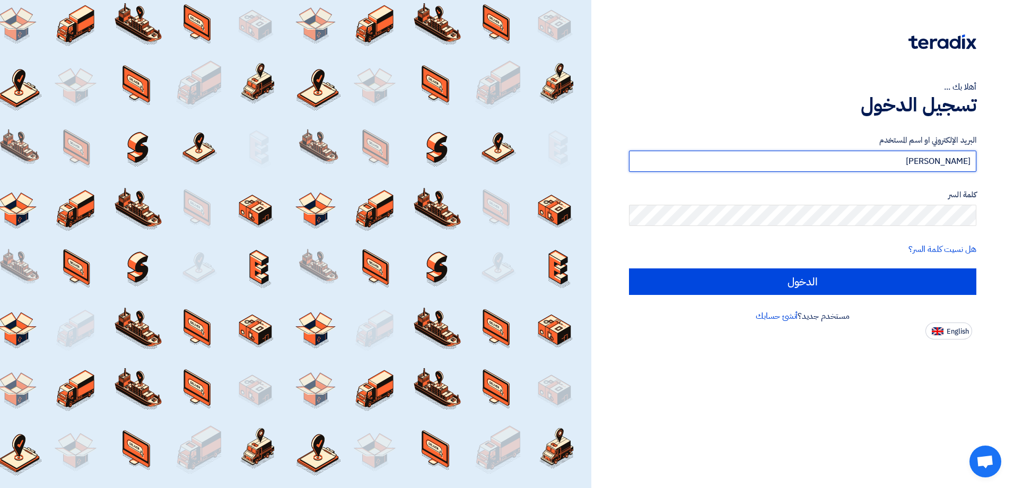
click at [896, 163] on input "Sherihan Rashad" at bounding box center [803, 161] width 348 height 21
type input "S"
paste input "[EMAIL_ADDRESS][DOMAIN_NAME]"
type input "[EMAIL_ADDRESS][DOMAIN_NAME]"
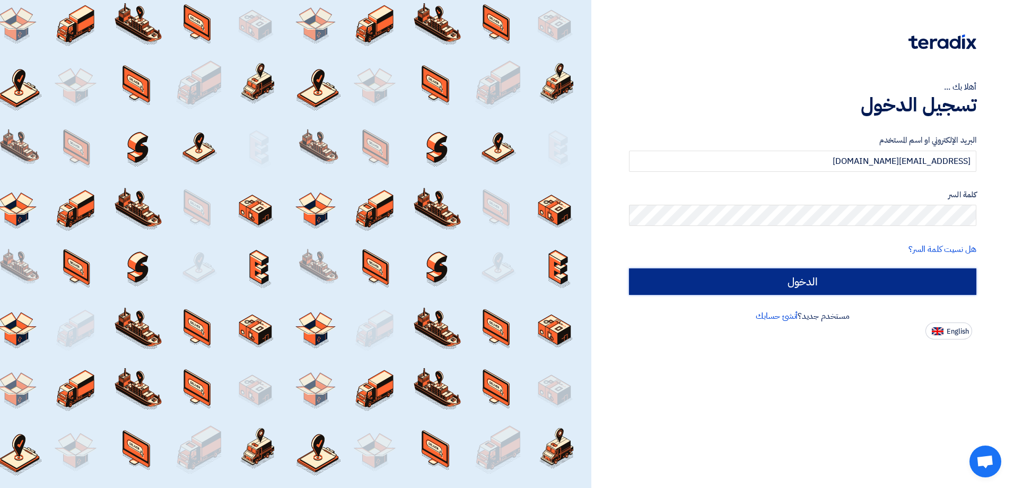
click at [904, 282] on input "الدخول" at bounding box center [803, 281] width 348 height 27
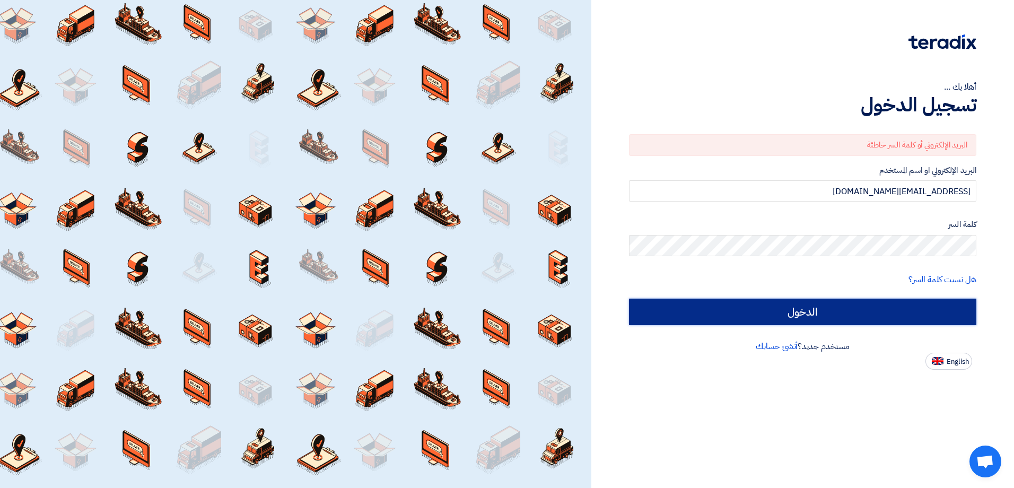
click at [897, 323] on input "الدخول" at bounding box center [803, 312] width 348 height 27
click at [796, 311] on input "الدخول" at bounding box center [803, 312] width 348 height 27
click at [820, 312] on input "الدخول" at bounding box center [803, 312] width 348 height 27
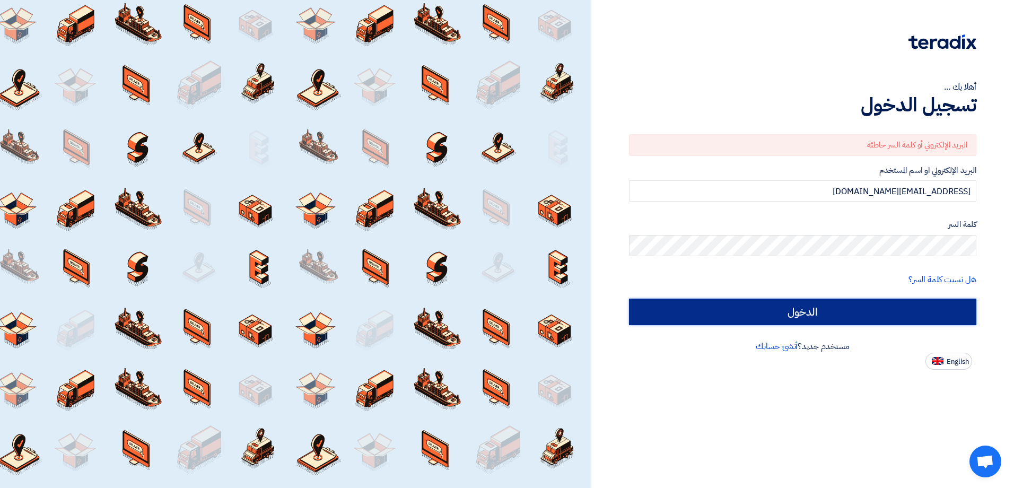
click at [794, 317] on input "الدخول" at bounding box center [803, 312] width 348 height 27
click at [795, 314] on input "الدخول" at bounding box center [803, 312] width 348 height 27
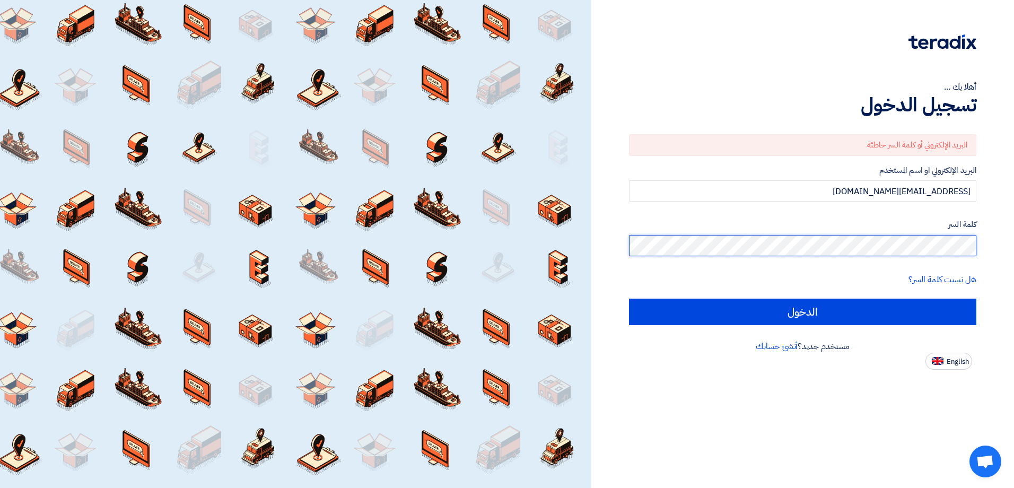
click at [629, 299] on input "الدخول" at bounding box center [803, 312] width 348 height 27
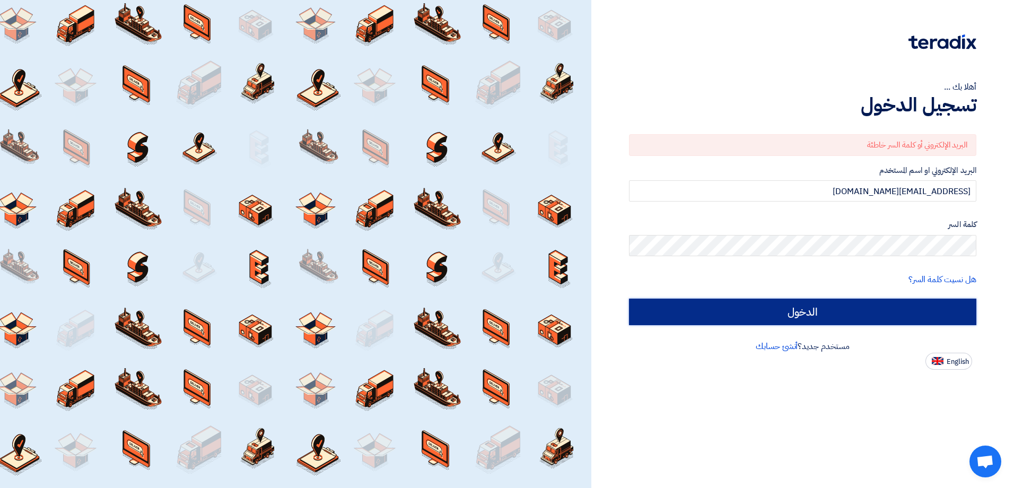
click at [788, 314] on input "الدخول" at bounding box center [803, 312] width 348 height 27
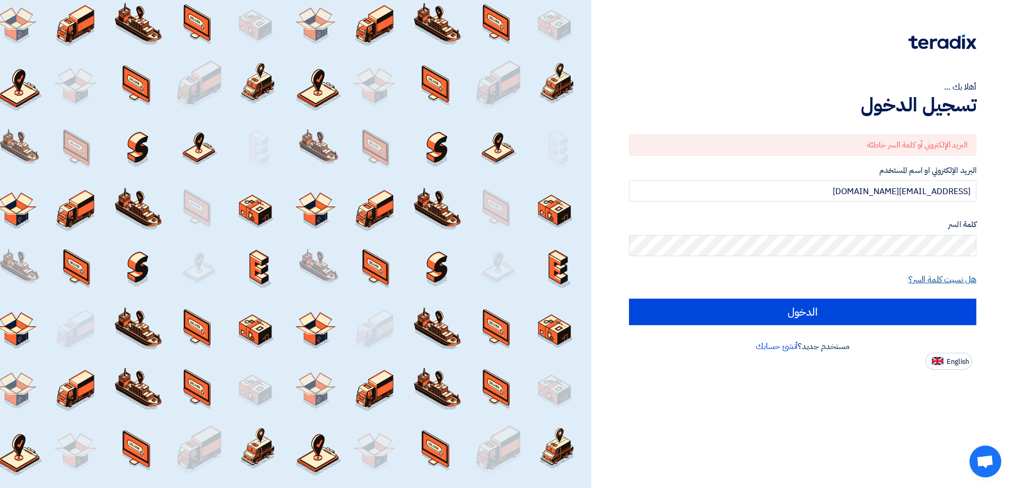
click at [937, 279] on link "هل نسيت كلمة السر؟" at bounding box center [943, 279] width 68 height 13
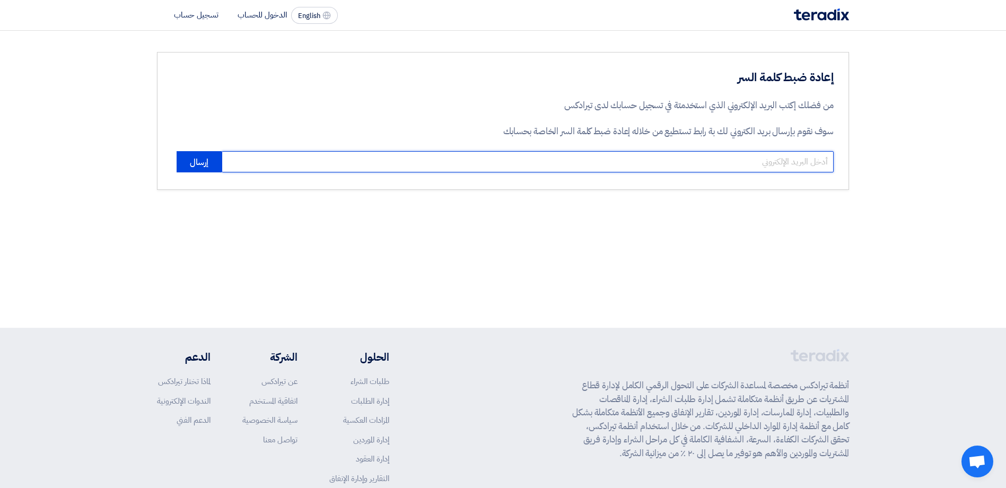
click at [787, 161] on input "email" at bounding box center [528, 161] width 612 height 21
paste input "[EMAIL_ADDRESS][DOMAIN_NAME]"
type input "[EMAIL_ADDRESS][DOMAIN_NAME]"
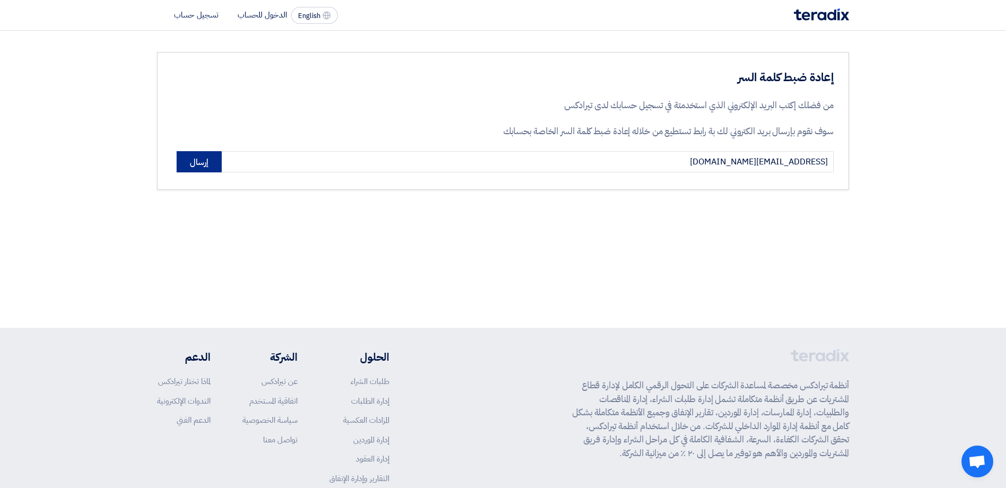
click at [195, 157] on button "إرسال" at bounding box center [199, 161] width 45 height 21
click at [205, 162] on button "إرسال" at bounding box center [199, 161] width 45 height 21
click at [255, 13] on li "الدخول للحساب" at bounding box center [262, 15] width 49 height 12
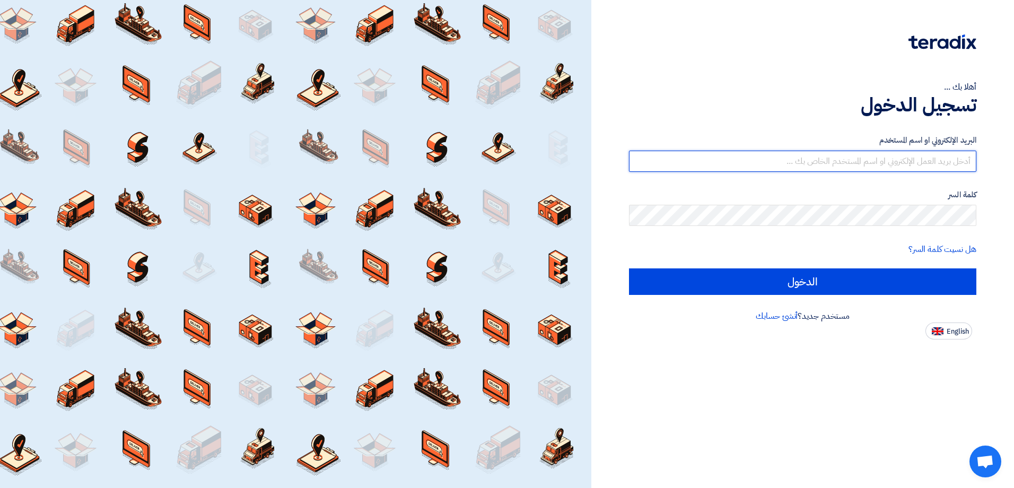
type input "[EMAIL_ADDRESS][DOMAIN_NAME]"
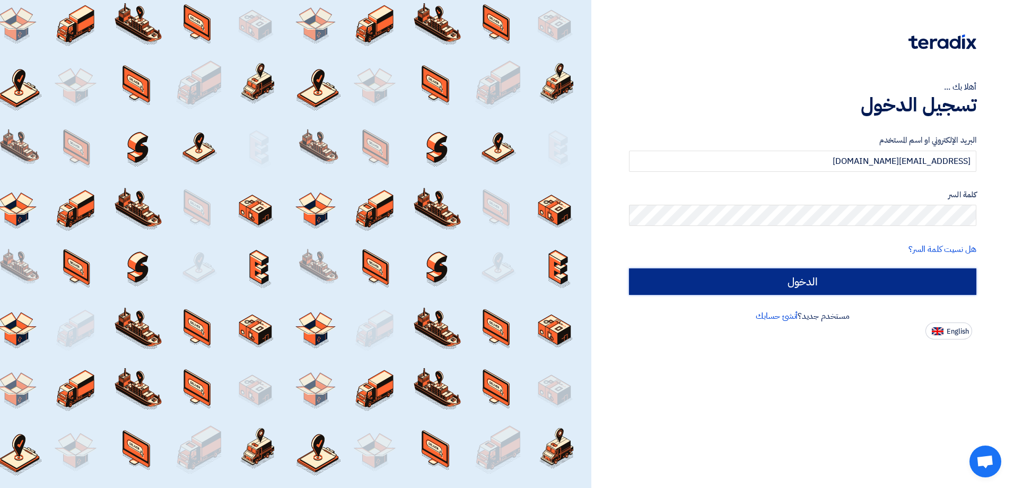
click at [879, 282] on input "الدخول" at bounding box center [803, 281] width 348 height 27
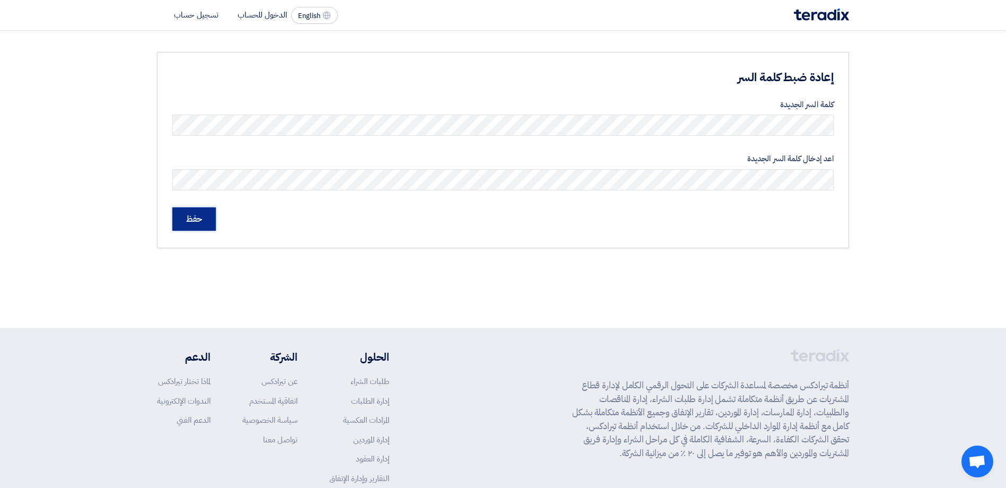
click at [193, 218] on input "حفظ" at bounding box center [194, 218] width 44 height 23
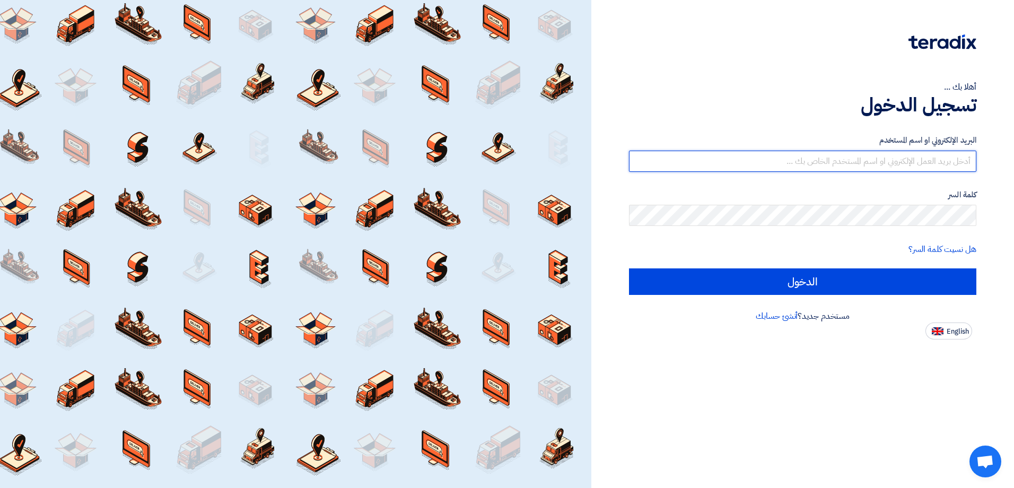
type input "[EMAIL_ADDRESS][DOMAIN_NAME]"
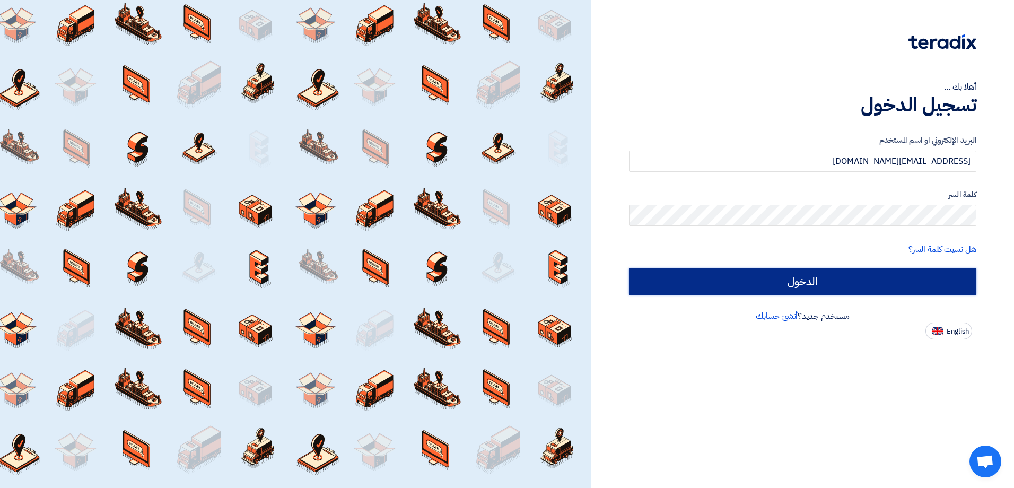
click at [848, 290] on input "الدخول" at bounding box center [803, 281] width 348 height 27
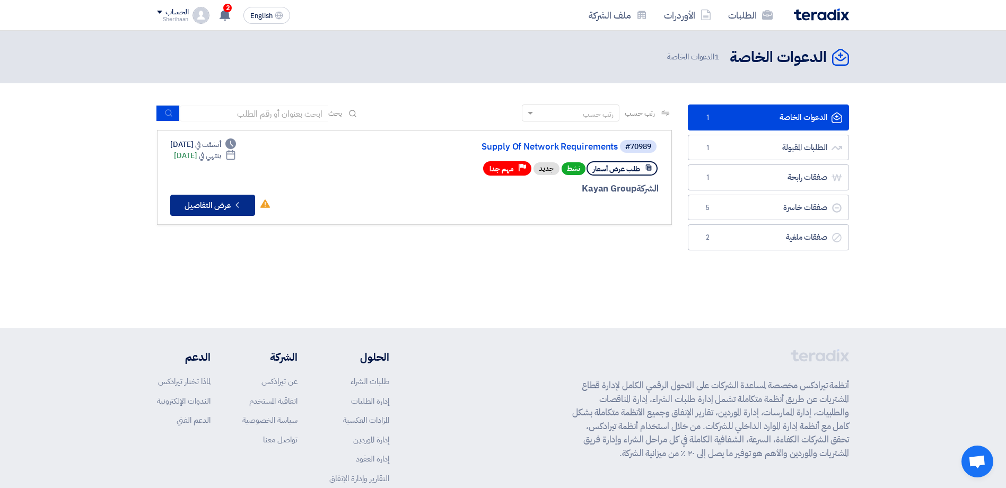
click at [193, 209] on button "Check details عرض التفاصيل" at bounding box center [212, 205] width 85 height 21
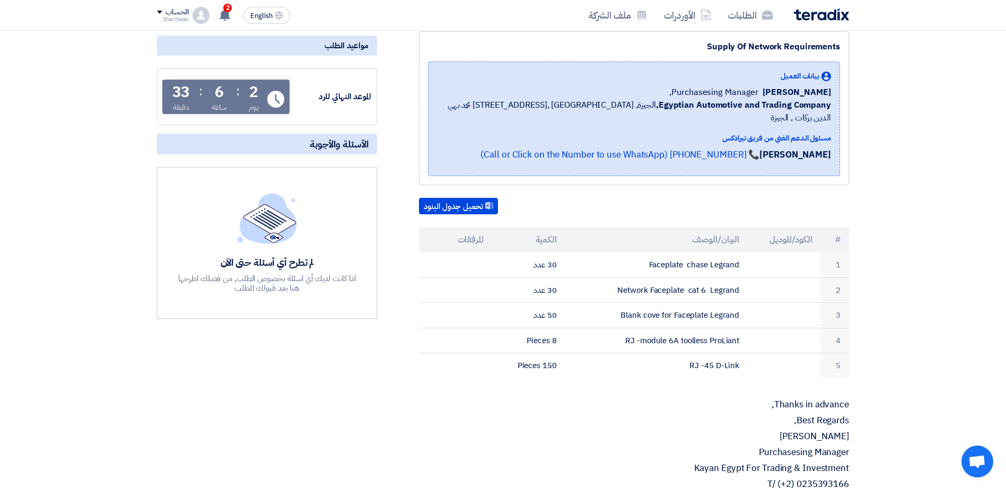
scroll to position [159, 0]
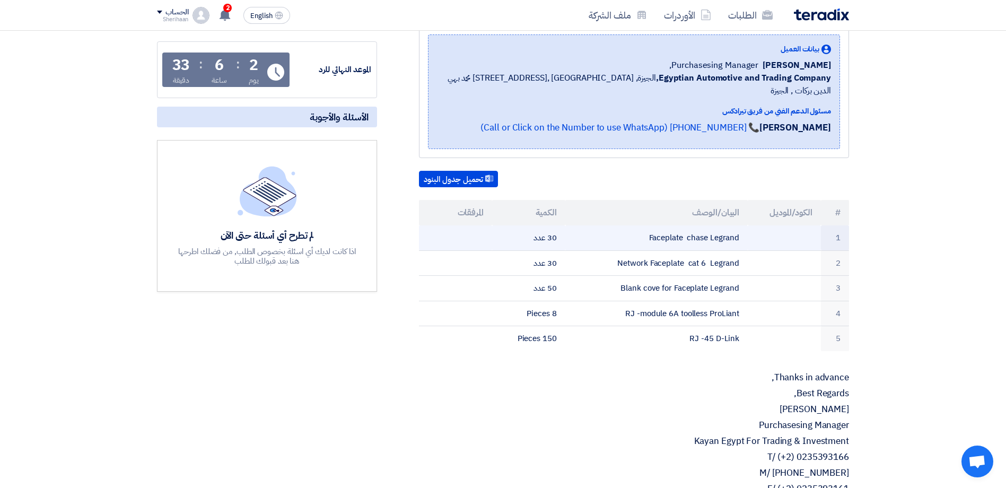
drag, startPoint x: 753, startPoint y: 222, endPoint x: 738, endPoint y: 226, distance: 15.4
click at [738, 226] on tr "1 Faceplate chase Legrand 30 عدد" at bounding box center [634, 237] width 430 height 25
drag, startPoint x: 645, startPoint y: 222, endPoint x: 751, endPoint y: 237, distance: 107.1
click at [751, 237] on tr "1 Faceplate chase Legrand 30 عدد" at bounding box center [634, 237] width 430 height 25
drag, startPoint x: 751, startPoint y: 237, endPoint x: 706, endPoint y: 226, distance: 46.5
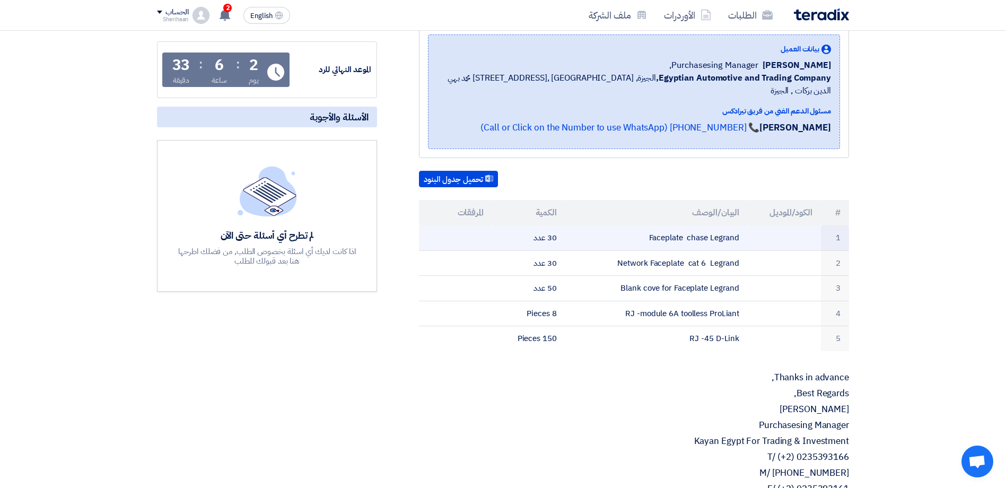
copy tr "Faceplate chase Legrand"
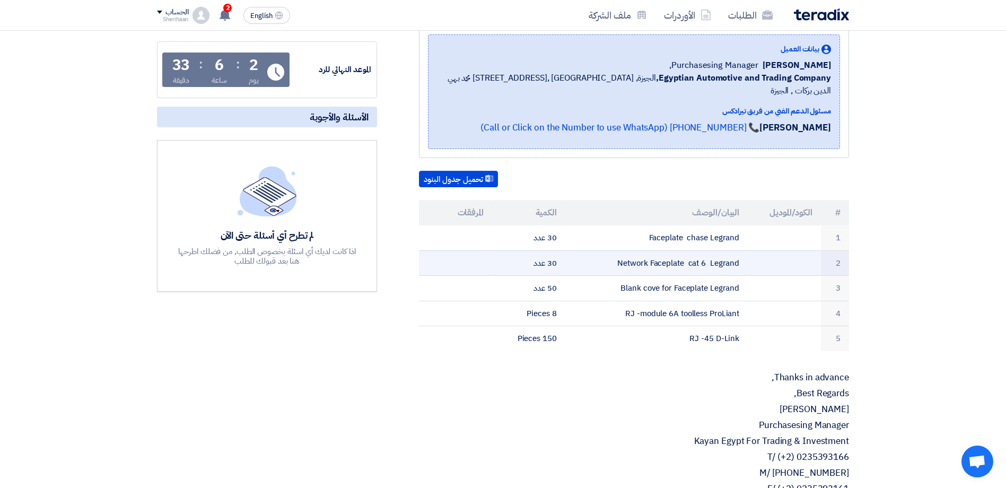
drag, startPoint x: 618, startPoint y: 249, endPoint x: 754, endPoint y: 251, distance: 136.4
click at [754, 251] on tr "2 Network Faceplate cat 6 Legrand 30 عدد" at bounding box center [634, 262] width 430 height 25
drag, startPoint x: 754, startPoint y: 251, endPoint x: 686, endPoint y: 251, distance: 67.9
copy tr "Network Faceplate cat 6 Legrand"
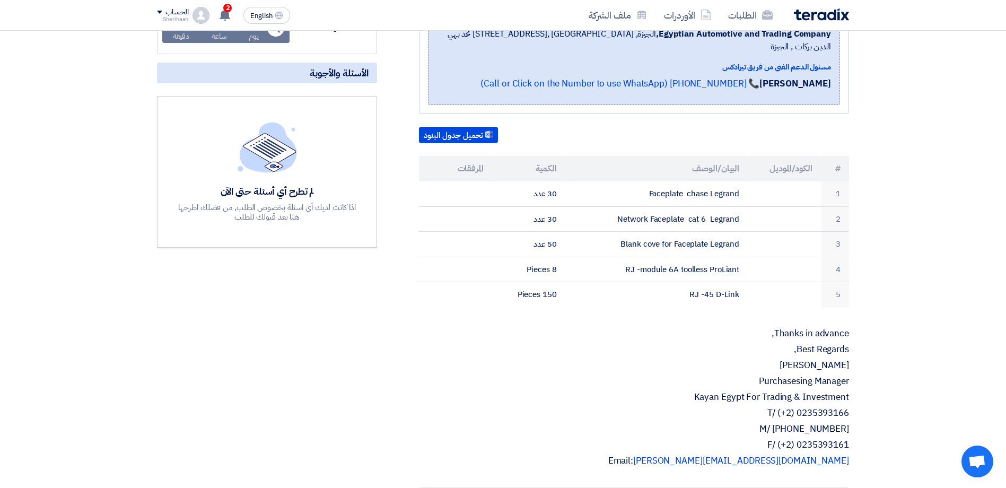
scroll to position [212, 0]
